Goal: Task Accomplishment & Management: Use online tool/utility

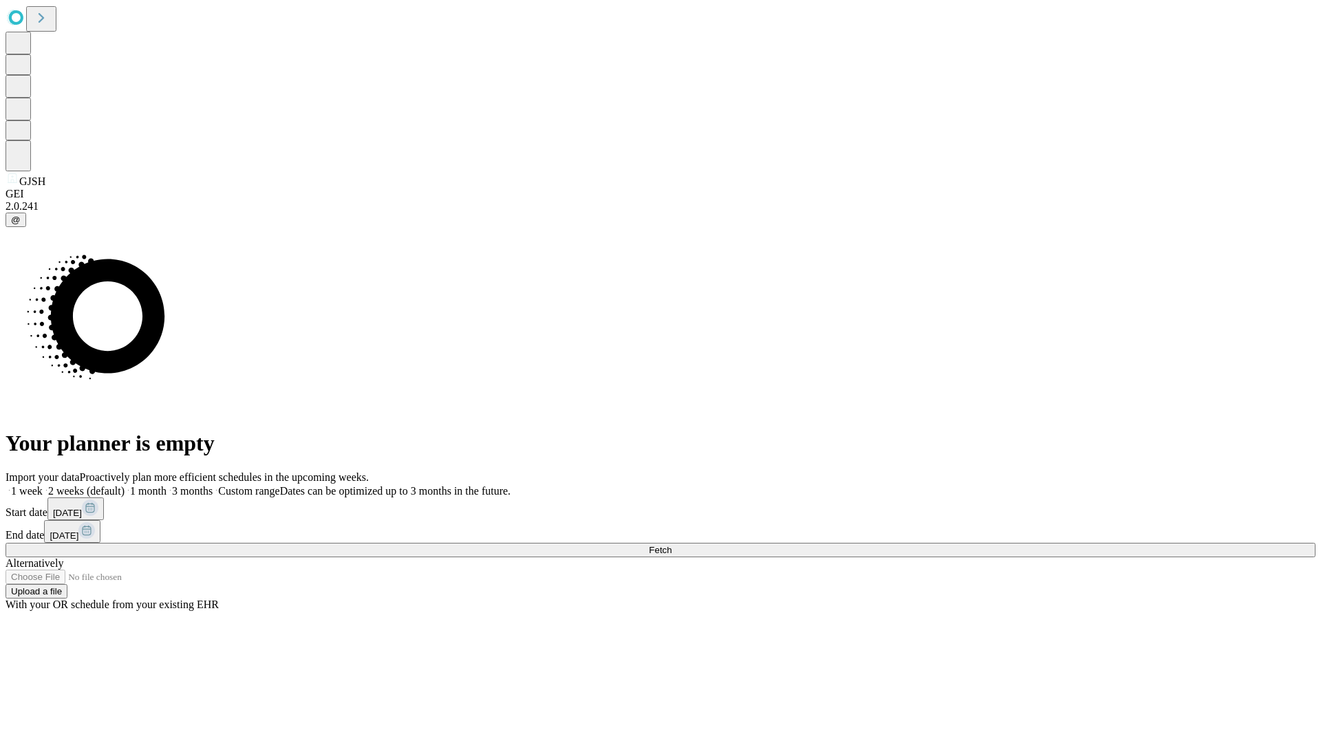
click at [672, 545] on span "Fetch" at bounding box center [660, 550] width 23 height 10
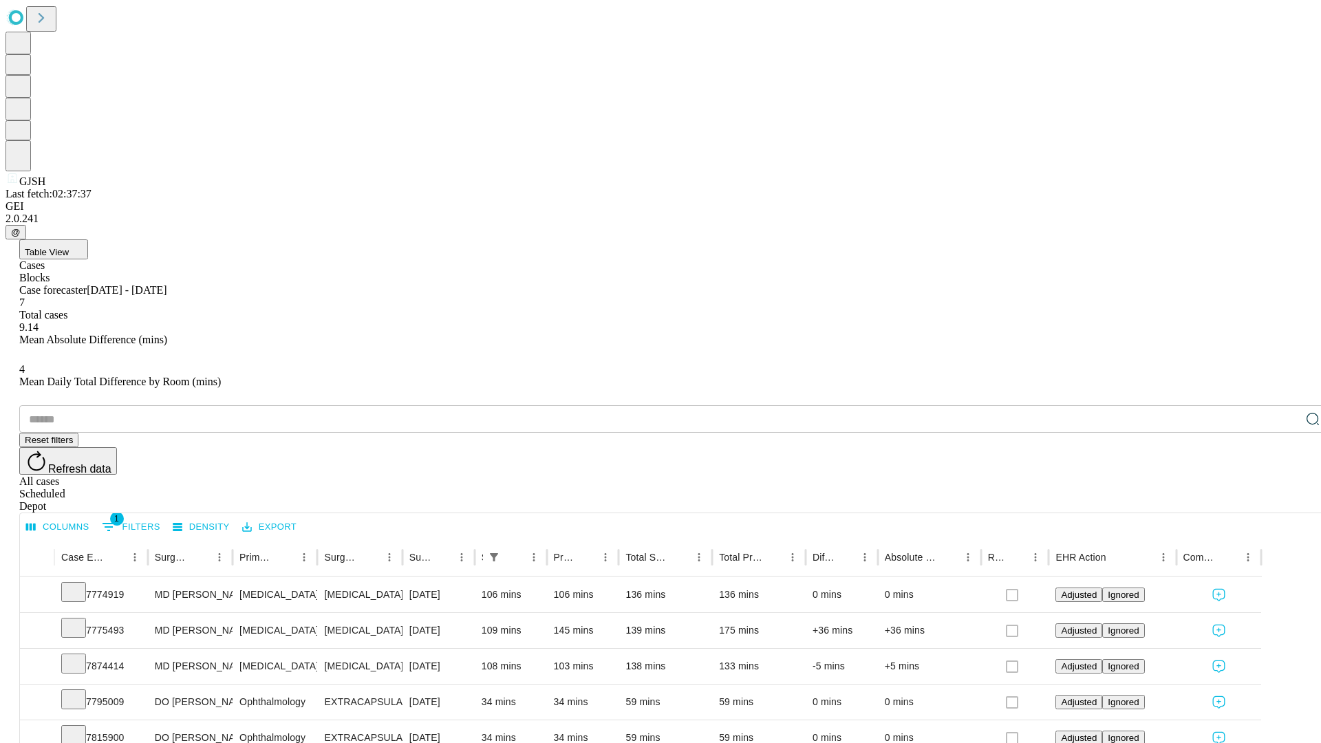
click at [1285, 500] on div "Depot" at bounding box center [674, 506] width 1310 height 12
